Goal: Task Accomplishment & Management: Use online tool/utility

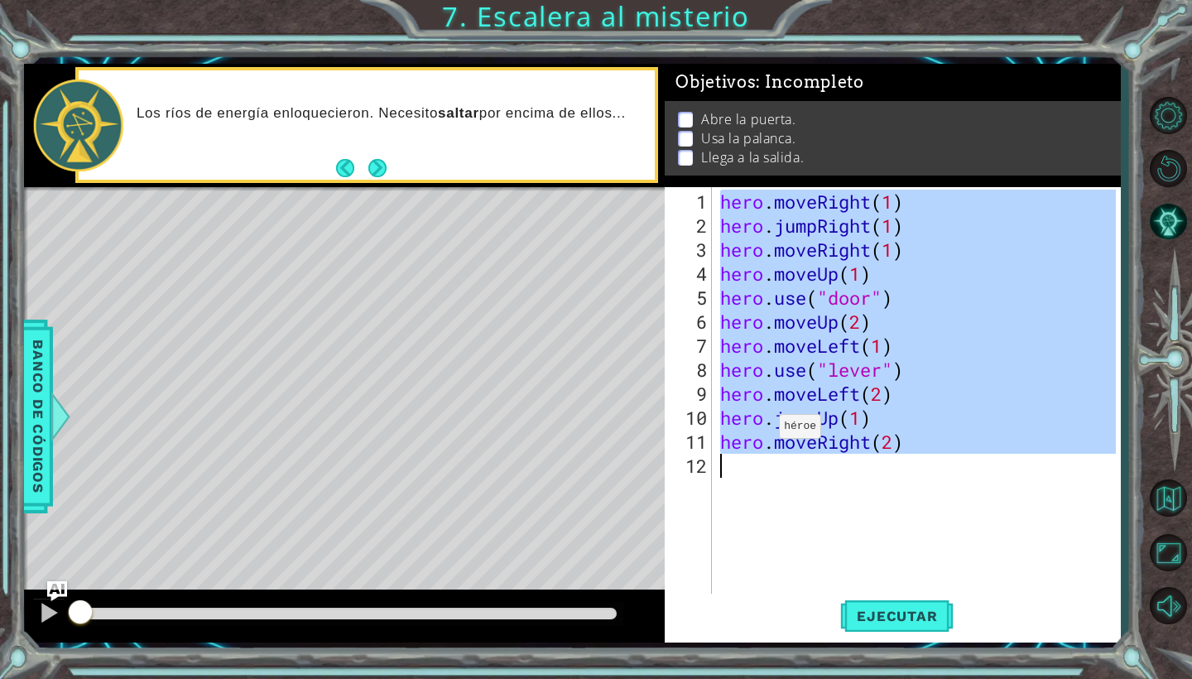
click at [755, 495] on div "hero . moveRight ( 1 ) hero . jumpRight ( 1 ) hero . moveRight ( 1 ) hero . mov…" at bounding box center [920, 418] width 407 height 456
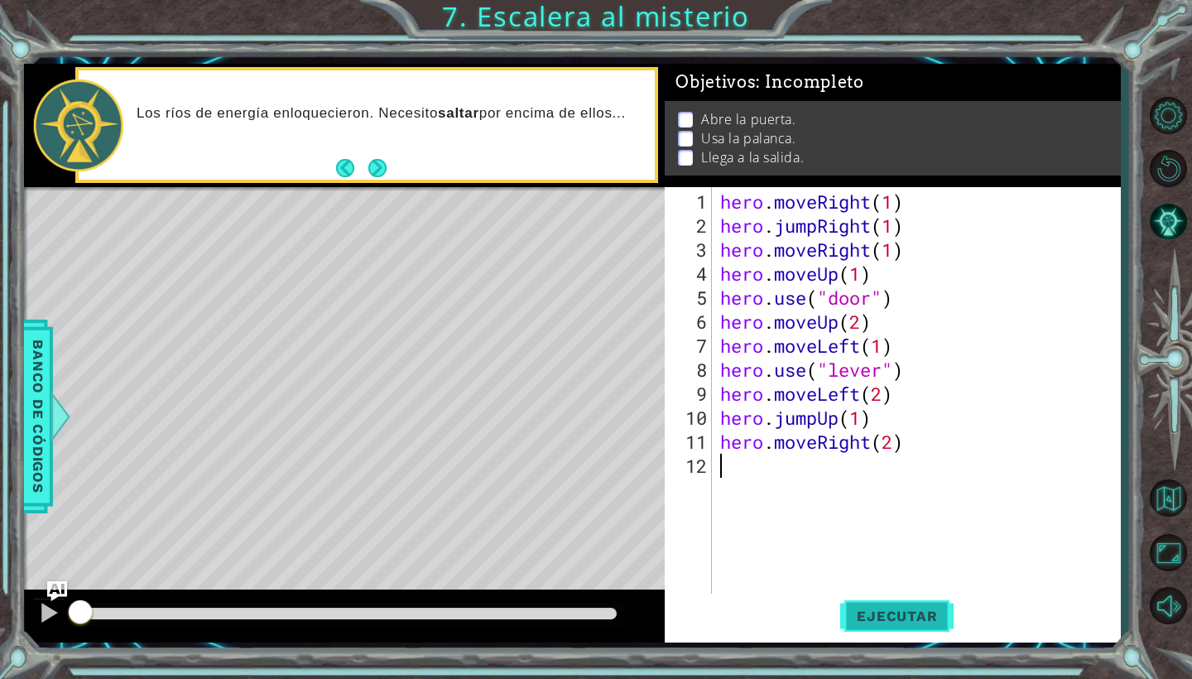
click at [869, 623] on span "Ejecutar" at bounding box center [896, 615] width 113 height 17
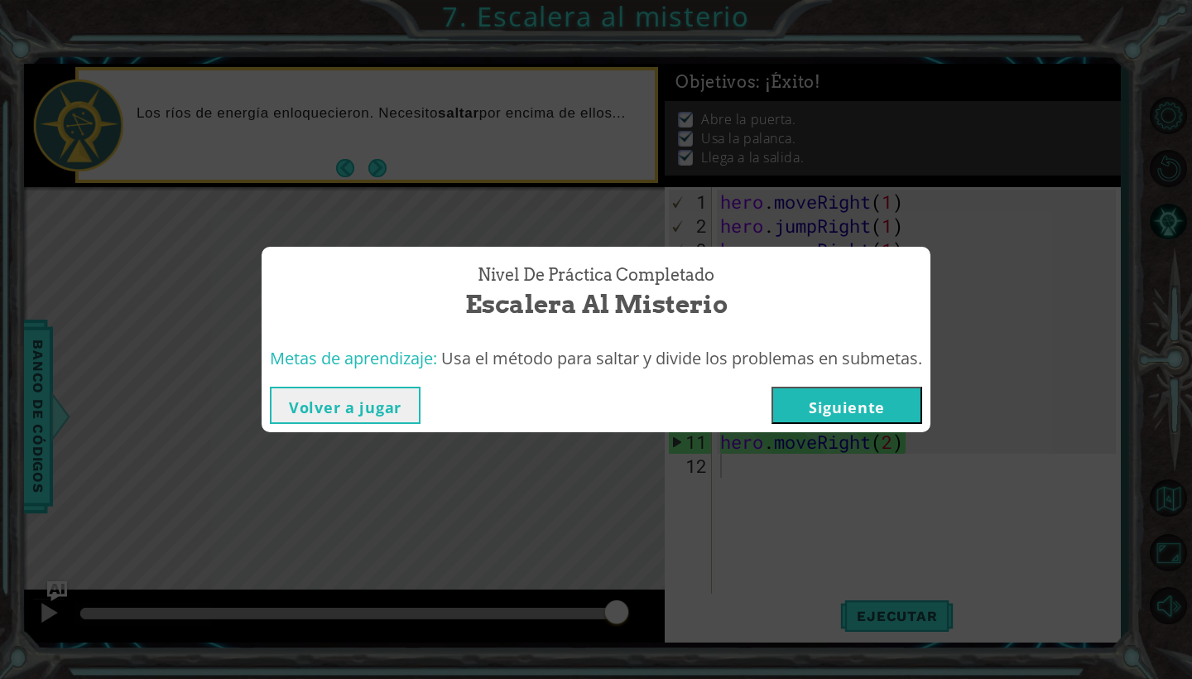
click at [812, 407] on button "Siguiente" at bounding box center [846, 404] width 151 height 37
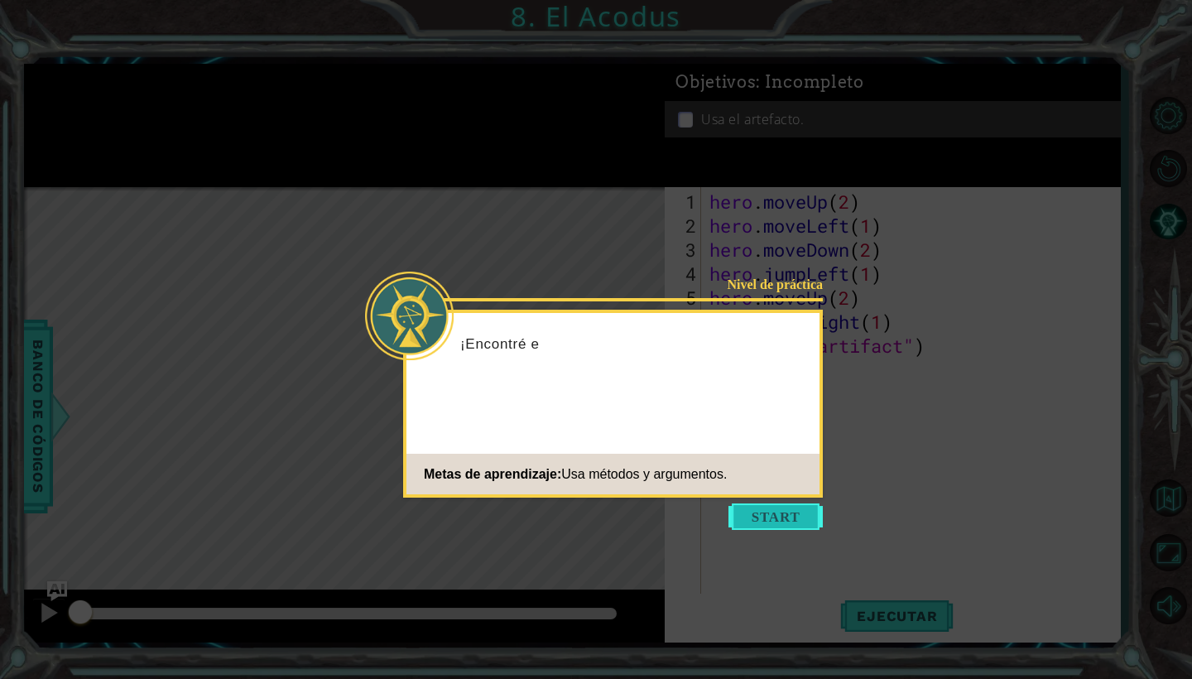
click at [773, 521] on button "Start" at bounding box center [775, 516] width 94 height 26
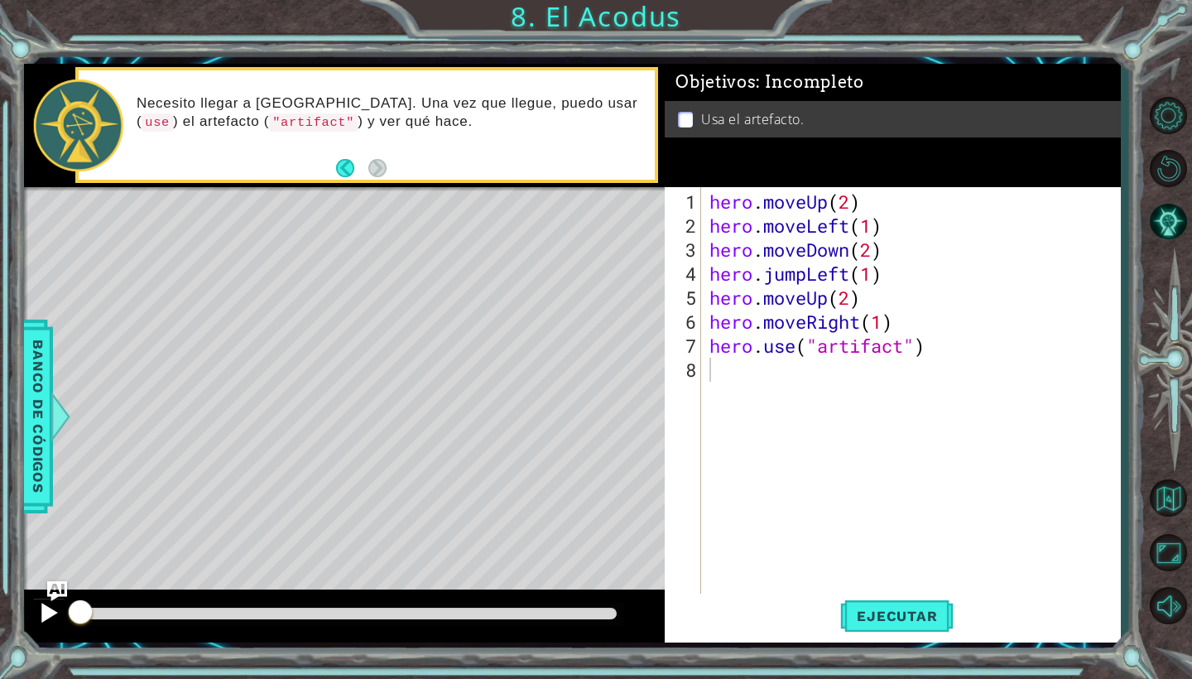
click at [51, 612] on div at bounding box center [49, 613] width 22 height 22
click at [862, 622] on span "Ejecutar" at bounding box center [896, 615] width 113 height 17
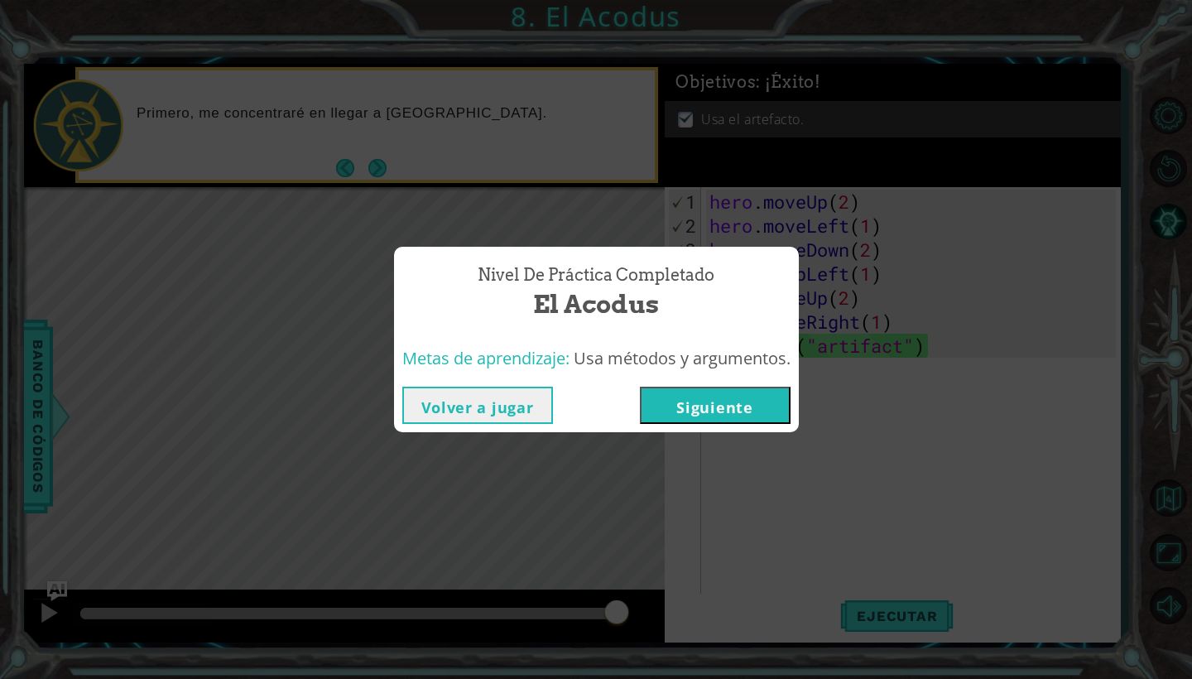
click at [520, 397] on button "Volver a jugar" at bounding box center [477, 404] width 151 height 37
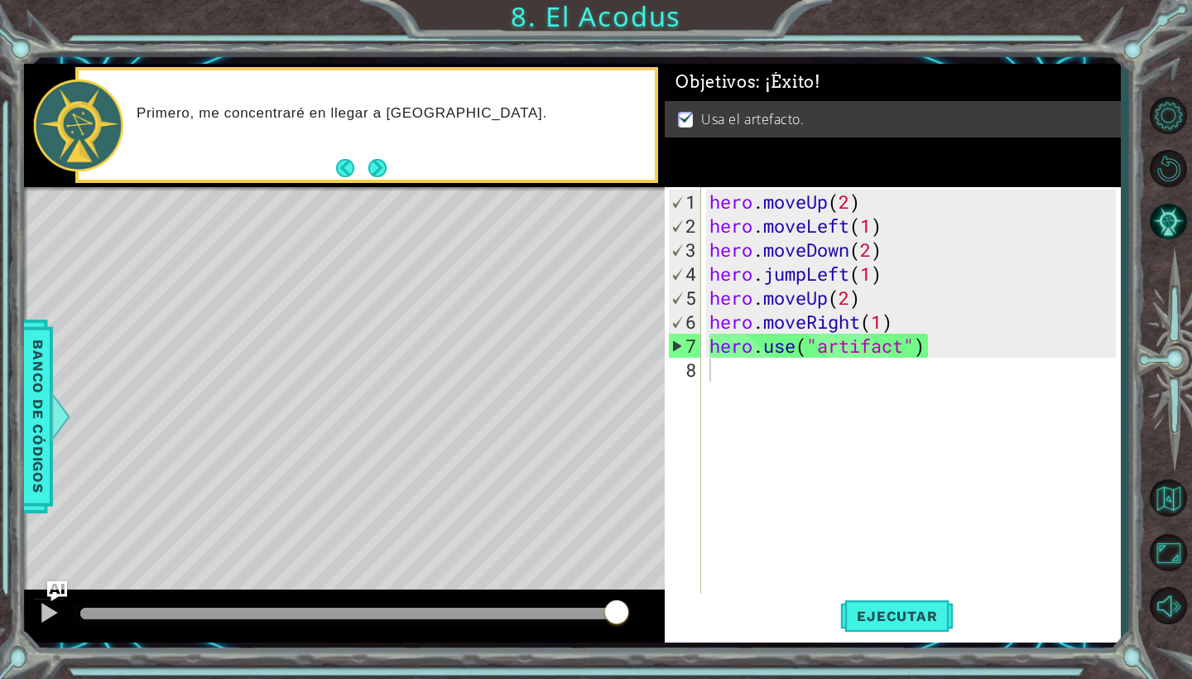
click at [656, 481] on div "Level Map" at bounding box center [406, 430] width 765 height 487
drag, startPoint x: 604, startPoint y: 593, endPoint x: 540, endPoint y: 609, distance: 65.8
click at [540, 615] on div at bounding box center [344, 615] width 641 height 53
click at [772, 348] on div "hero . moveUp ( 2 ) hero . moveLeft ( 1 ) hero . moveDown ( 2 ) hero . jumpLeft…" at bounding box center [915, 418] width 418 height 456
type textarea "hero.use("artifact")"
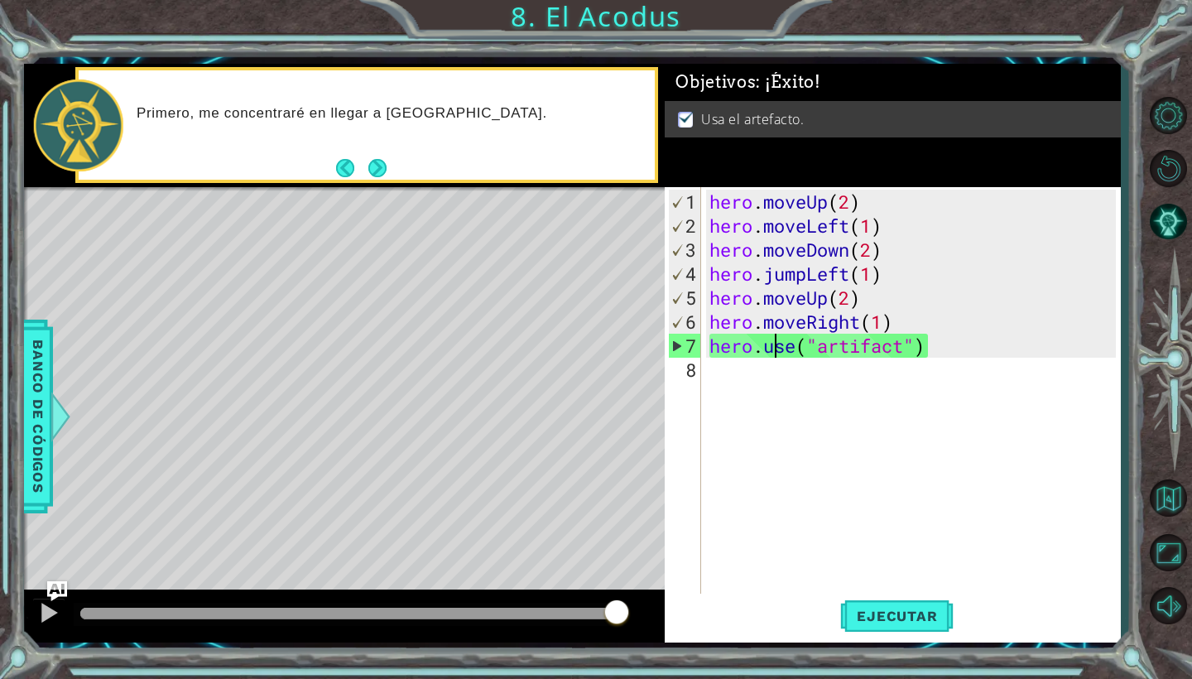
click at [812, 359] on div "hero . moveUp ( 2 ) hero . moveLeft ( 1 ) hero . moveDown ( 2 ) hero . jumpLeft…" at bounding box center [915, 418] width 418 height 456
click at [1183, 503] on button "Volver al mapa" at bounding box center [1168, 497] width 48 height 48
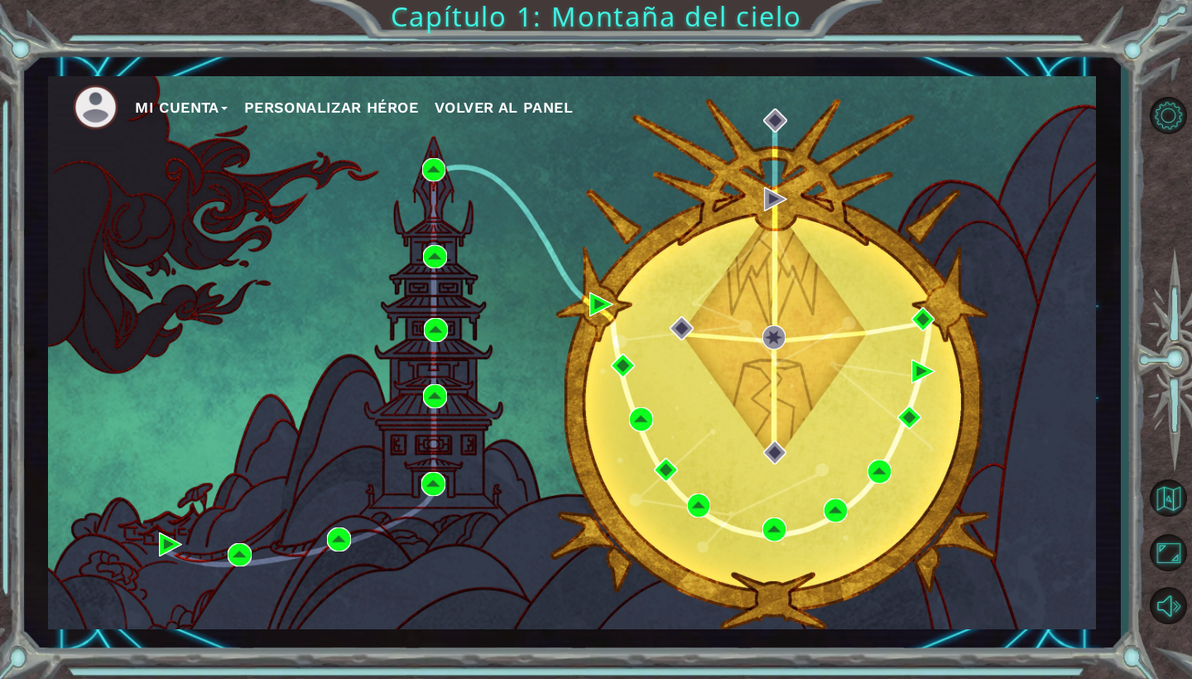
click at [418, 161] on div "Mi Cuenta Personalizar héroe Volver al panel" at bounding box center [572, 352] width 1048 height 553
click at [431, 167] on img at bounding box center [434, 170] width 24 height 24
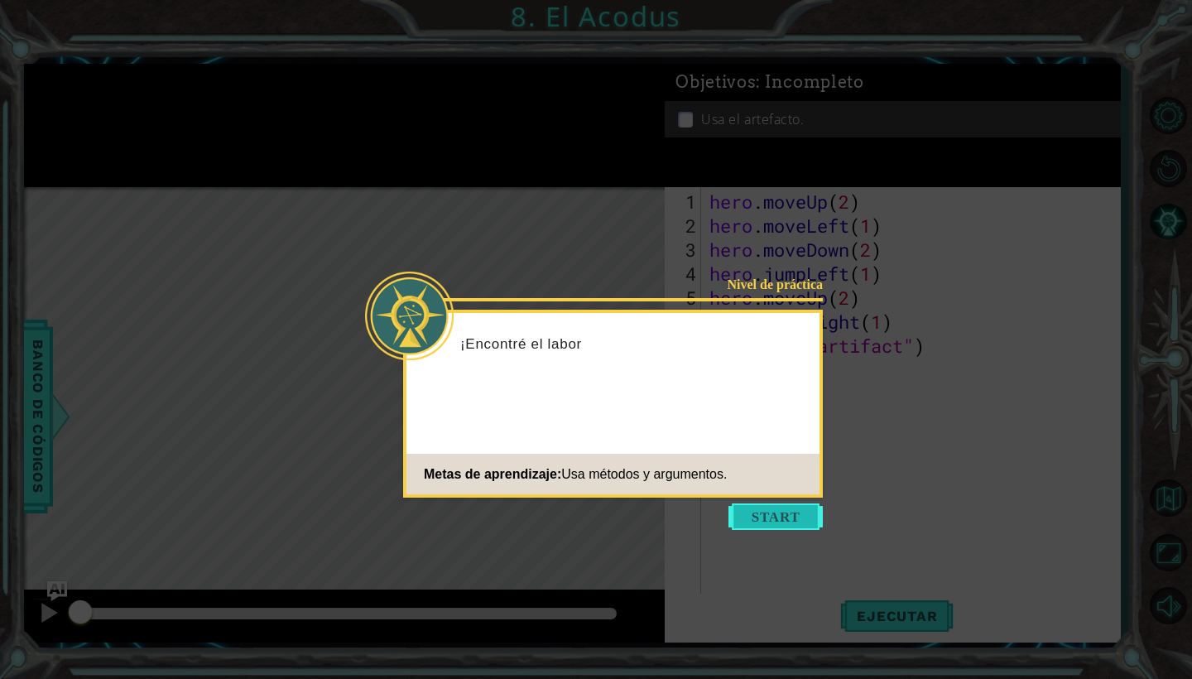
click at [802, 525] on button "Start" at bounding box center [775, 516] width 94 height 26
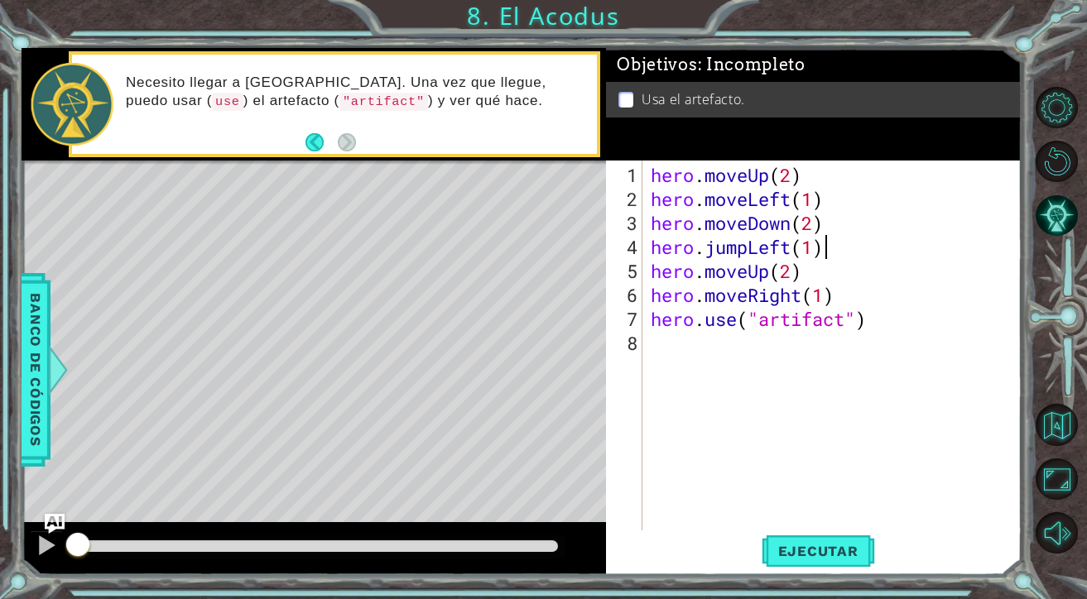
drag, startPoint x: 948, startPoint y: 238, endPoint x: 982, endPoint y: 145, distance: 99.8
click at [948, 238] on div "hero . moveUp ( 2 ) hero . moveLeft ( 1 ) hero . moveDown ( 2 ) hero . jumpLeft…" at bounding box center [836, 391] width 378 height 456
type textarea "hero.jumpLeft(1)"
